Goal: Find specific page/section: Find specific page/section

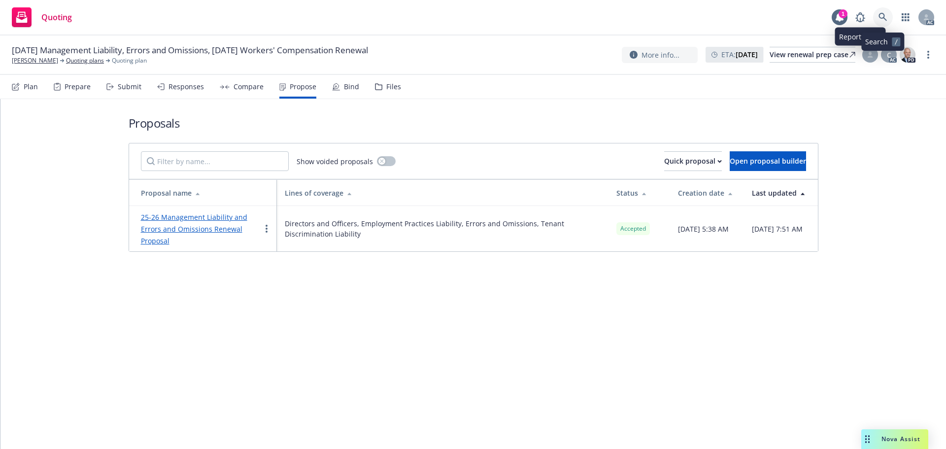
click at [880, 17] on icon at bounding box center [882, 17] width 9 height 9
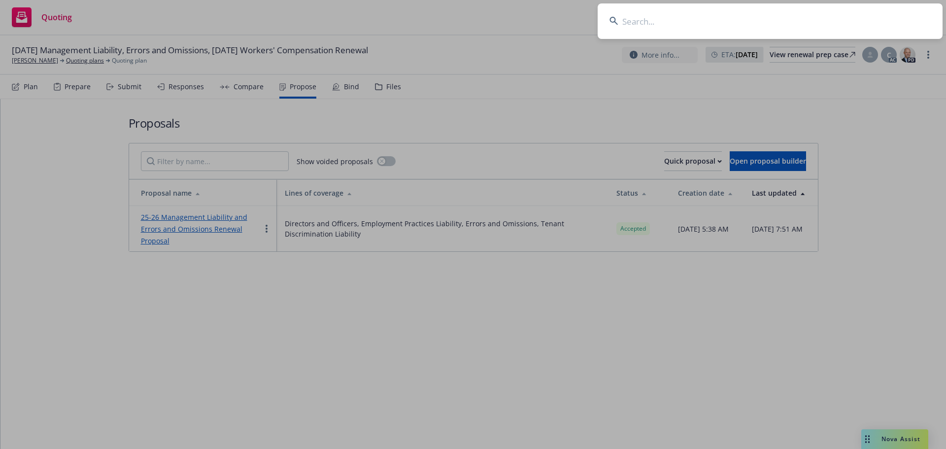
click at [669, 22] on input at bounding box center [769, 20] width 345 height 35
paste input "[US_STATE] Area State Relations Group"
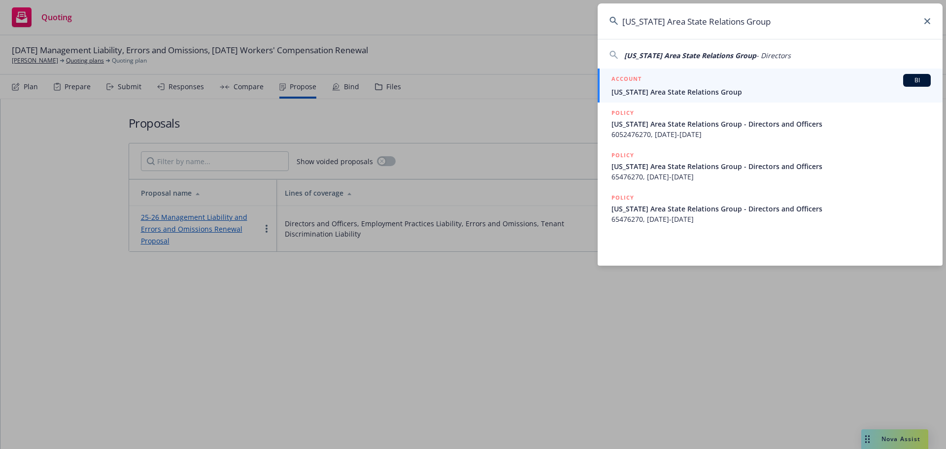
type input "[US_STATE] Area State Relations Group"
click at [732, 84] on div "ACCOUNT BI" at bounding box center [770, 80] width 319 height 13
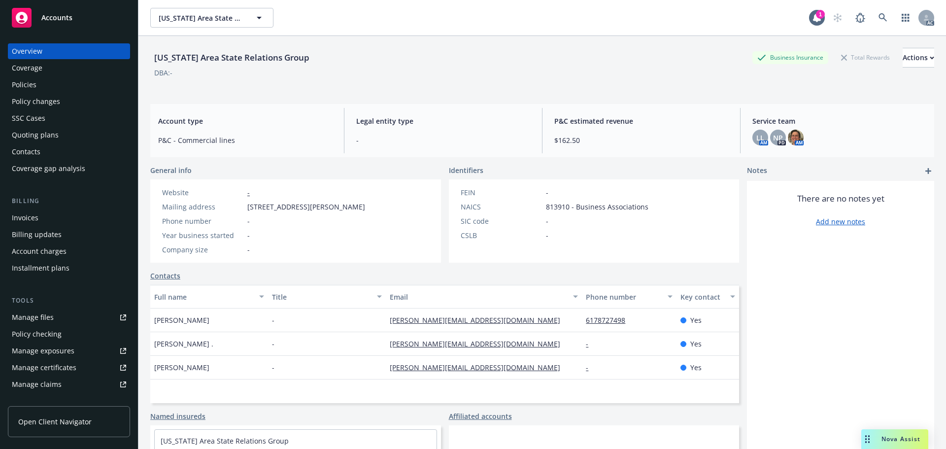
drag, startPoint x: 51, startPoint y: 92, endPoint x: 73, endPoint y: 84, distance: 23.7
click at [51, 92] on div "Policies" at bounding box center [69, 85] width 114 height 16
